Goal: Information Seeking & Learning: Learn about a topic

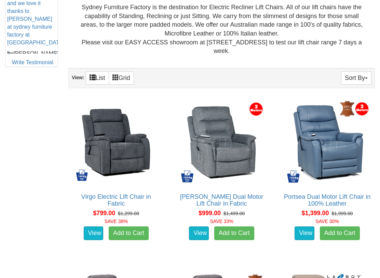
scroll to position [365, 0]
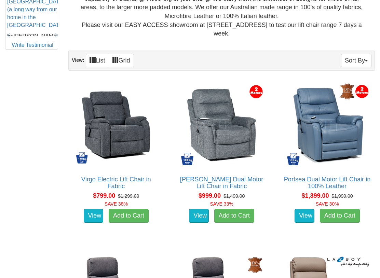
click at [91, 217] on link "View" at bounding box center [94, 216] width 20 height 14
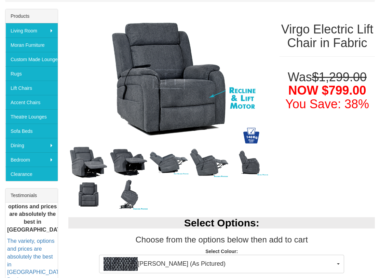
scroll to position [109, 0]
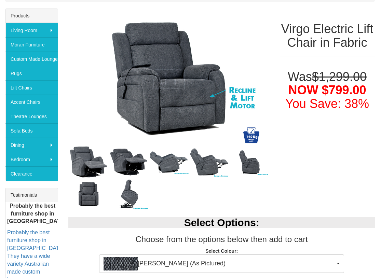
click at [82, 163] on img at bounding box center [88, 162] width 40 height 36
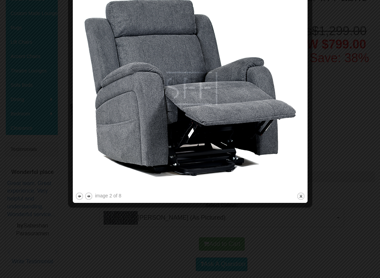
click at [91, 194] on button "next" at bounding box center [88, 197] width 9 height 9
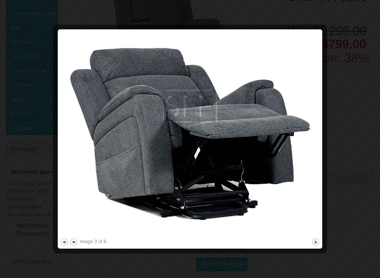
click at [72, 240] on button "next" at bounding box center [73, 242] width 9 height 9
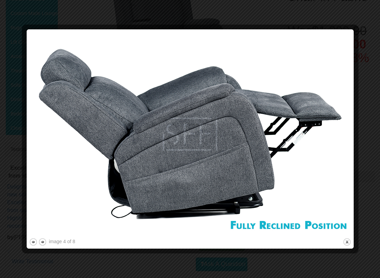
click at [42, 240] on button "next" at bounding box center [42, 242] width 9 height 9
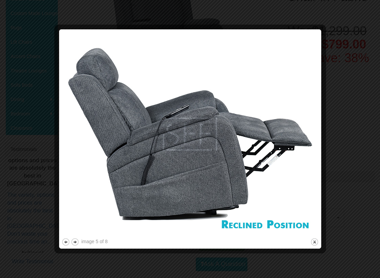
click at [77, 240] on button "next" at bounding box center [75, 242] width 9 height 9
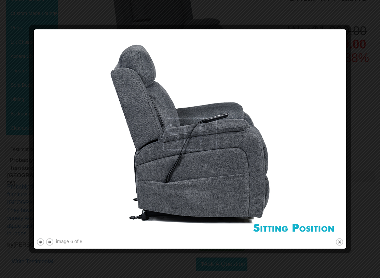
click at [53, 240] on button "next" at bounding box center [49, 242] width 9 height 9
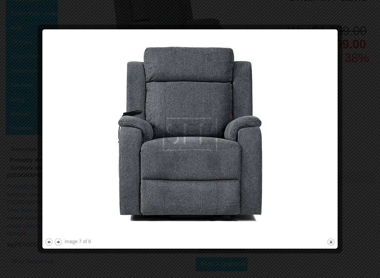
click at [58, 240] on button "next" at bounding box center [58, 242] width 9 height 9
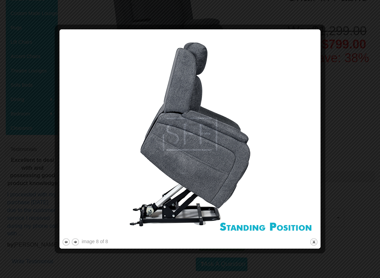
click at [63, 240] on button "previous" at bounding box center [66, 242] width 9 height 9
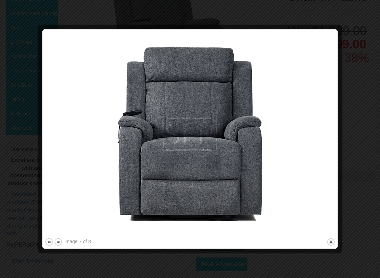
click at [50, 240] on button "previous" at bounding box center [49, 242] width 9 height 9
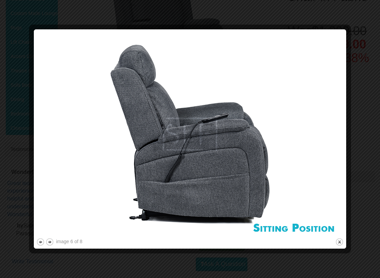
click at [41, 240] on button "previous" at bounding box center [40, 242] width 9 height 9
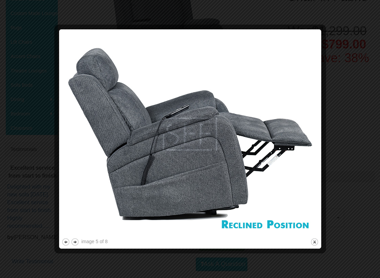
click at [64, 240] on button "previous" at bounding box center [66, 242] width 9 height 9
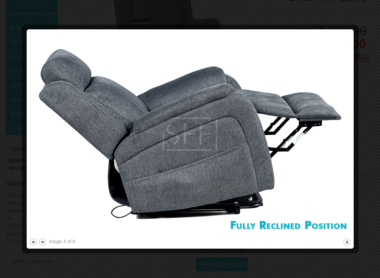
click at [33, 240] on button "previous" at bounding box center [33, 242] width 9 height 9
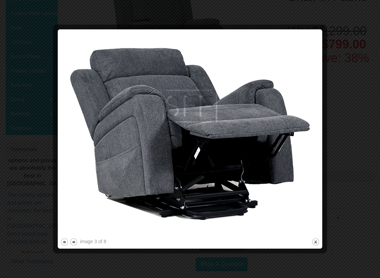
click at [62, 240] on button "previous" at bounding box center [64, 242] width 9 height 9
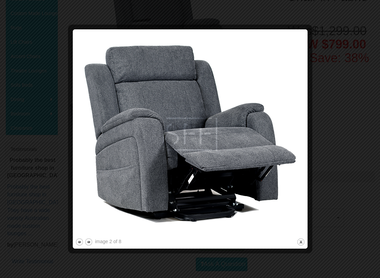
click at [78, 240] on button "previous" at bounding box center [79, 242] width 9 height 9
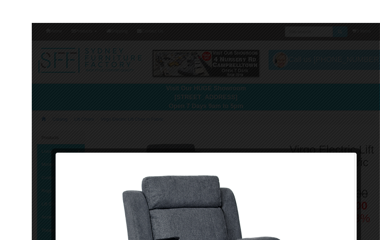
scroll to position [35, 0]
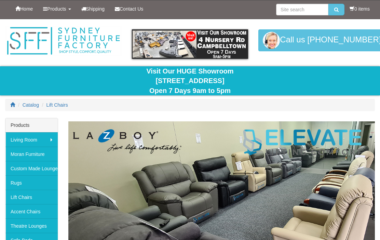
scroll to position [384, 0]
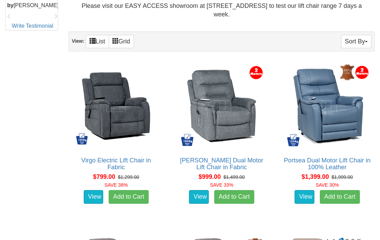
click at [102, 92] on img at bounding box center [116, 106] width 88 height 88
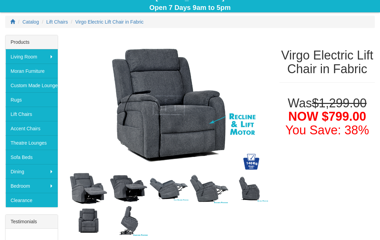
scroll to position [83, 0]
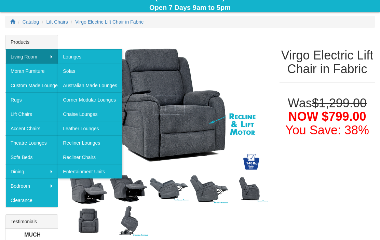
click at [23, 95] on link "Rugs" at bounding box center [31, 99] width 52 height 14
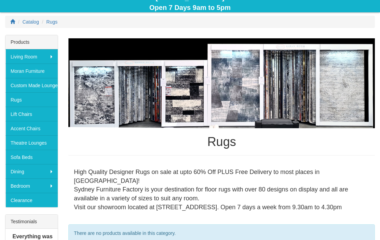
scroll to position [83, 0]
click at [35, 110] on link "Lift Chairs" at bounding box center [31, 114] width 52 height 14
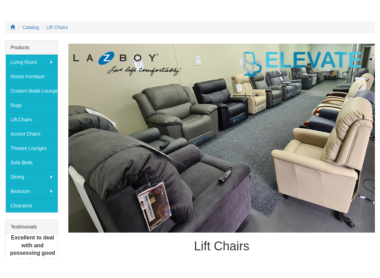
scroll to position [75, 0]
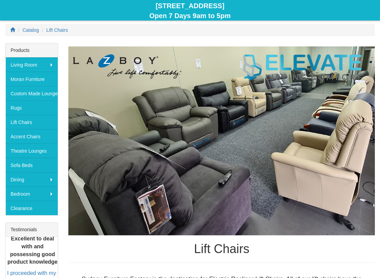
click at [29, 209] on link "Clearance" at bounding box center [31, 208] width 52 height 14
